Goal: Task Accomplishment & Management: Use online tool/utility

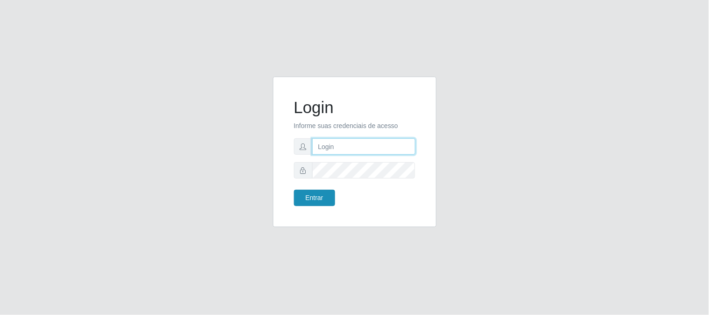
type input "elvis@casatudo"
click at [313, 197] on button "Entrar" at bounding box center [314, 198] width 41 height 16
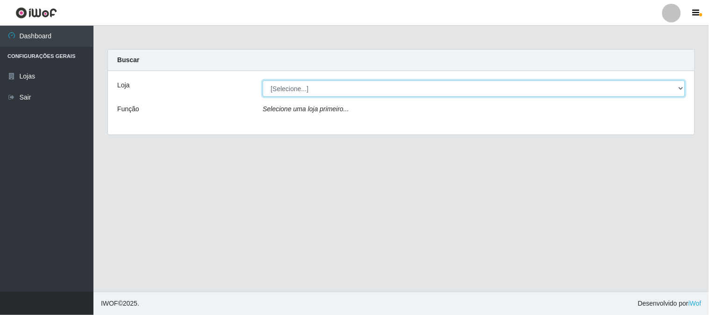
click at [681, 90] on select "[Selecione...] Casatudo BR" at bounding box center [474, 88] width 423 height 16
select select "197"
click at [263, 80] on select "[Selecione...] Casatudo BR" at bounding box center [474, 88] width 423 height 16
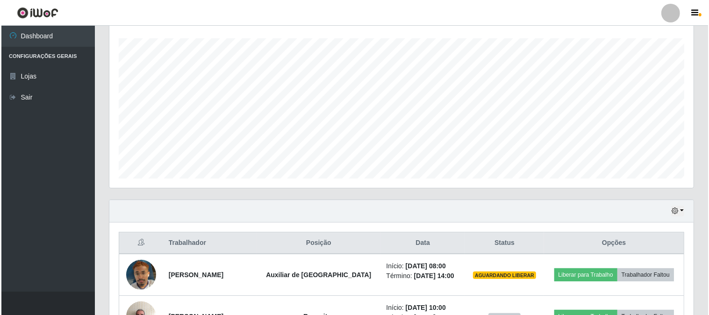
scroll to position [260, 0]
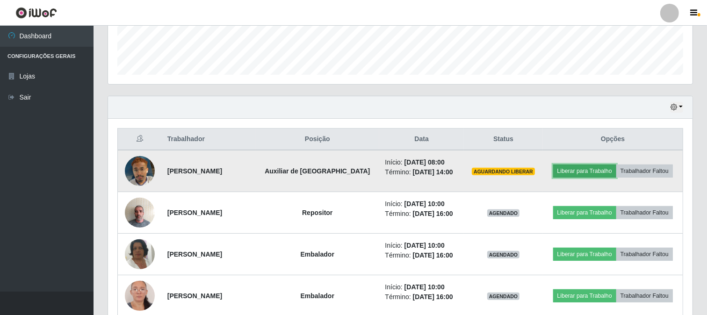
click at [594, 171] on button "Liberar para Trabalho" at bounding box center [584, 171] width 63 height 13
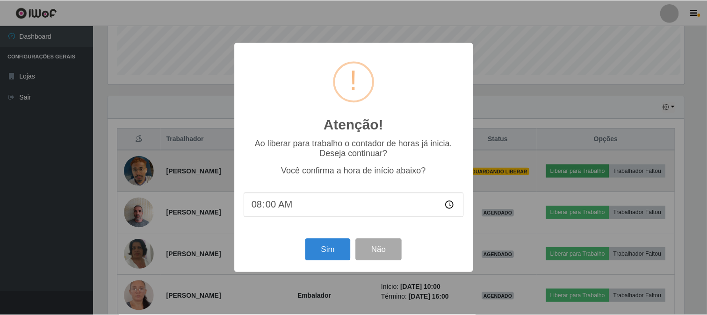
scroll to position [194, 578]
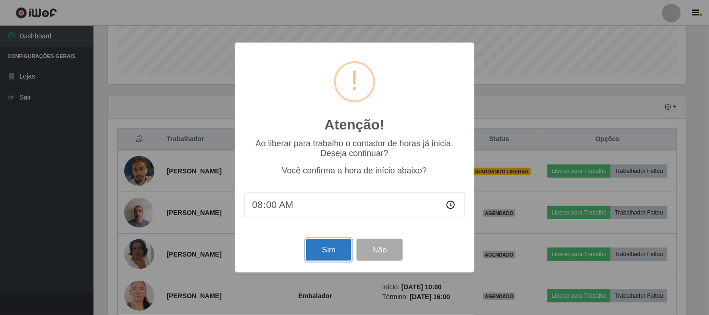
click at [324, 251] on button "Sim" at bounding box center [328, 250] width 45 height 22
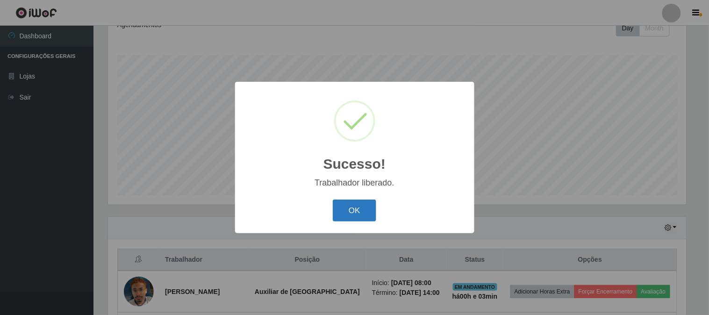
click at [363, 206] on button "OK" at bounding box center [354, 211] width 43 height 22
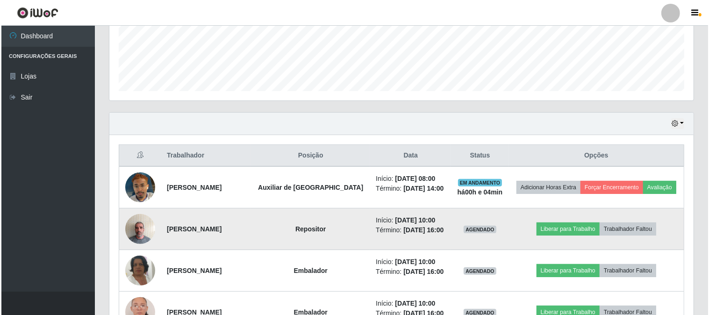
scroll to position [295, 0]
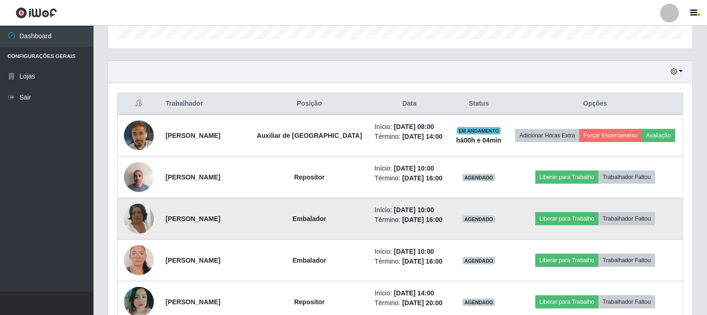
click at [137, 221] on img at bounding box center [139, 218] width 30 height 53
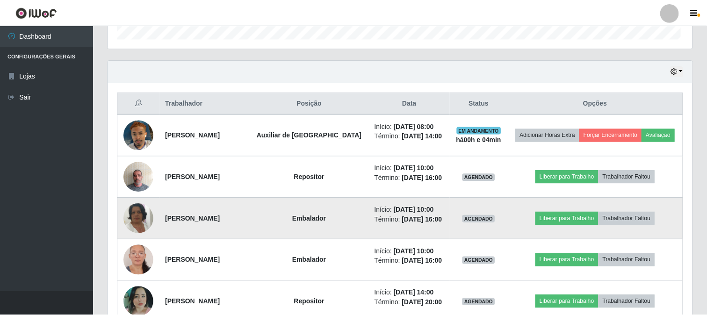
scroll to position [194, 578]
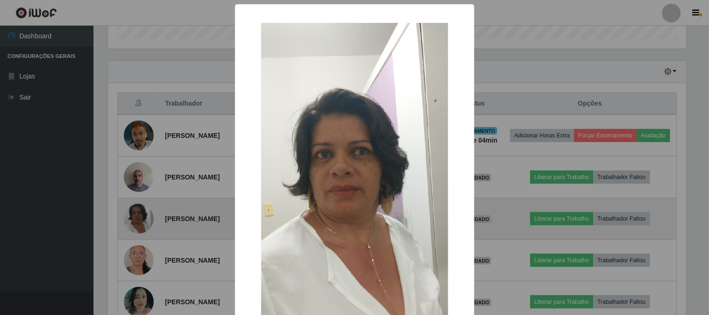
click at [137, 221] on div "× OK Cancel" at bounding box center [354, 157] width 709 height 315
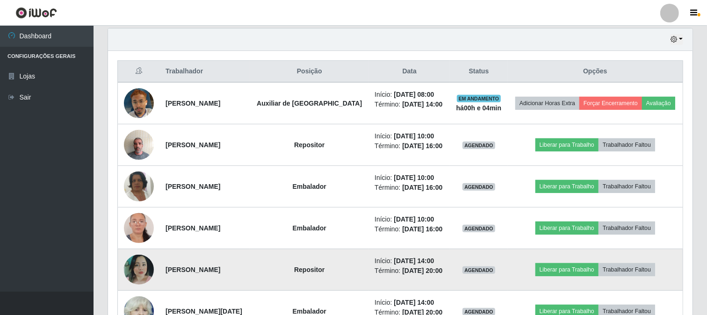
scroll to position [431, 0]
